Goal: Task Accomplishment & Management: Manage account settings

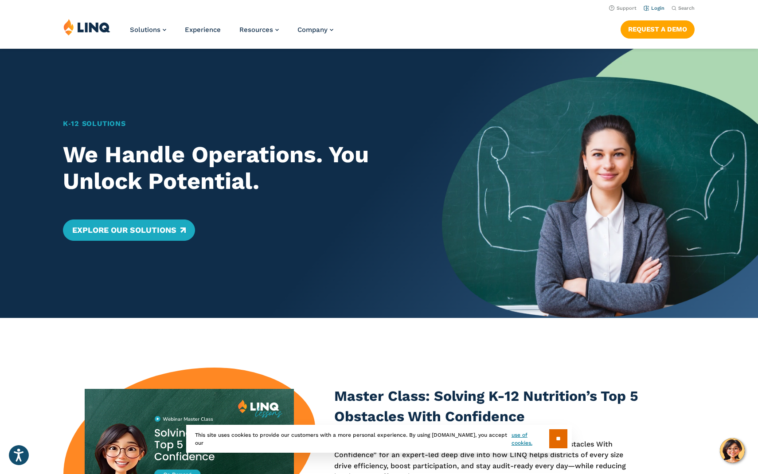
click at [658, 7] on link "Login" at bounding box center [654, 8] width 21 height 6
